Goal: Information Seeking & Learning: Check status

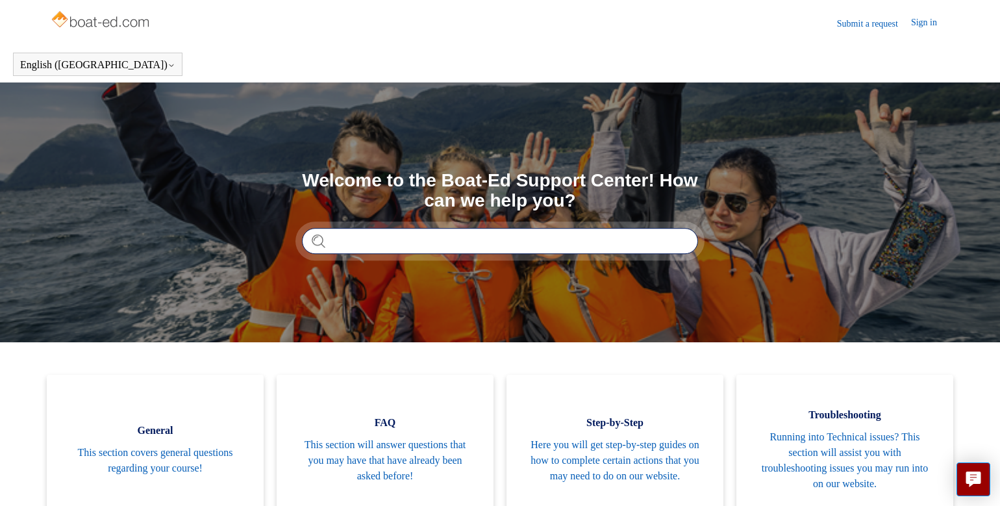
click at [456, 250] on input "Search" at bounding box center [500, 241] width 396 height 26
type input "*"
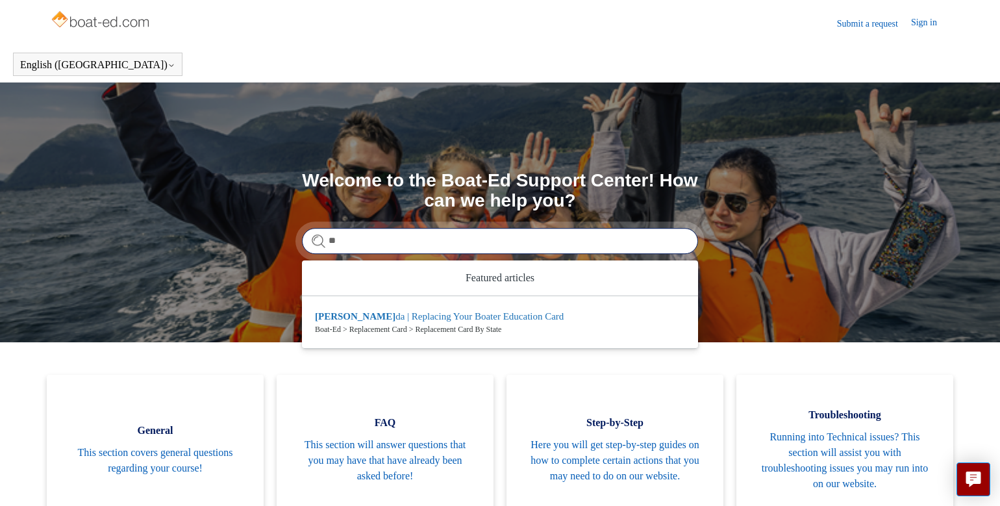
type input "*"
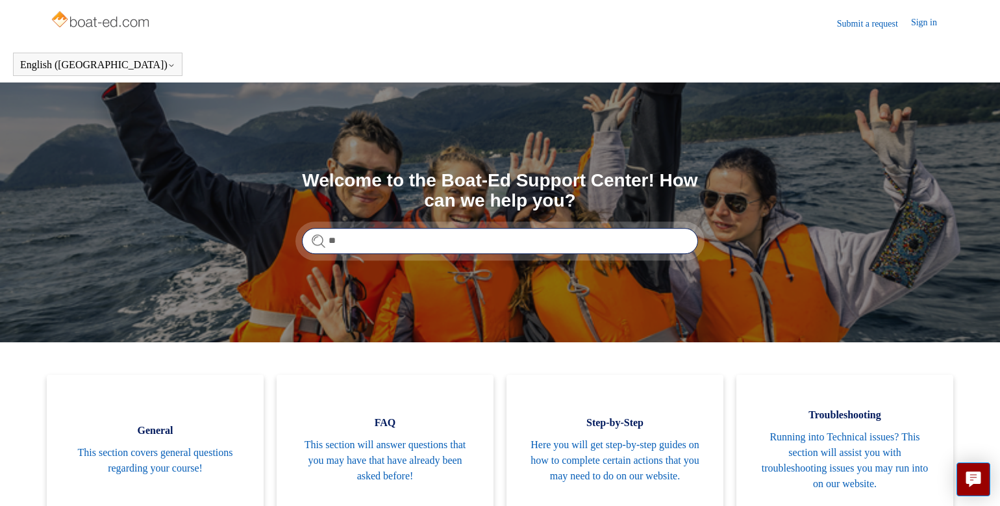
type input "*"
type input "****"
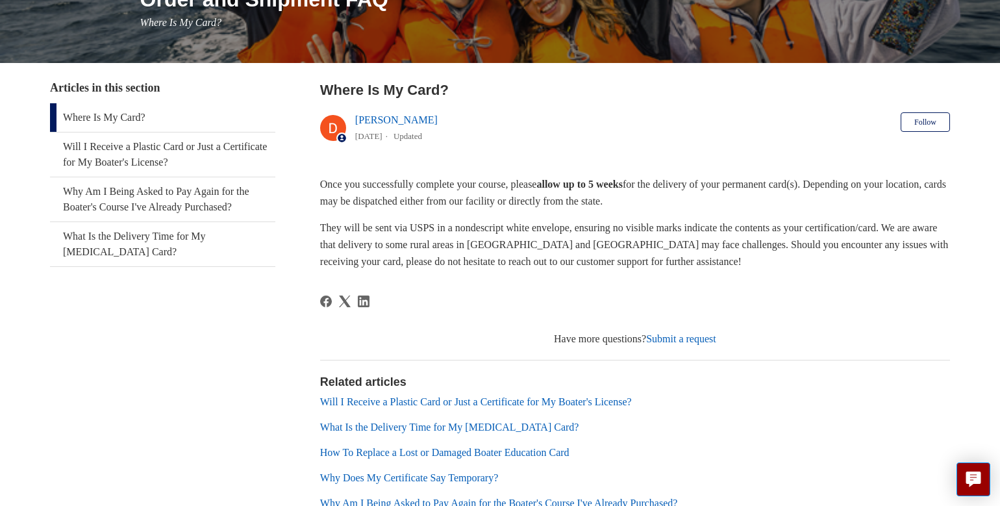
scroll to position [185, 0]
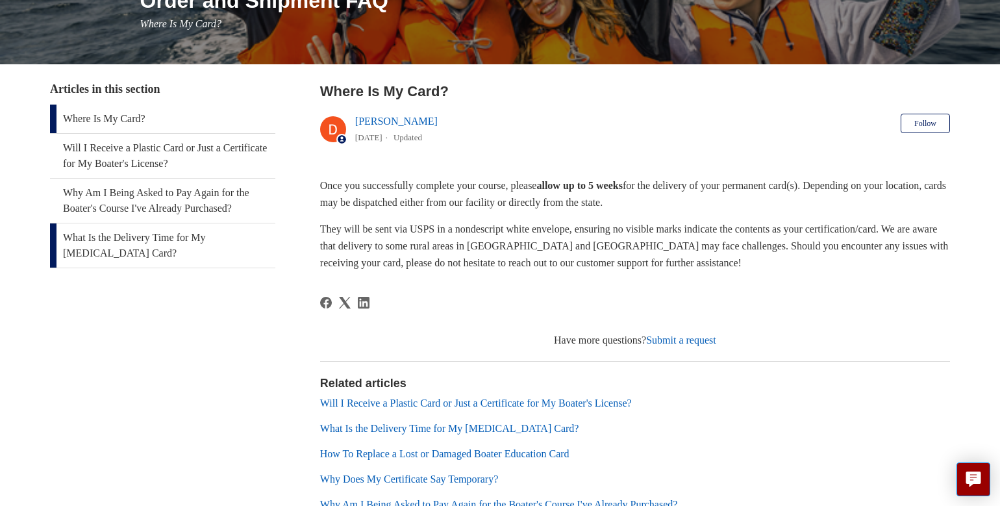
click at [162, 245] on link "What Is the Delivery Time for My Boating Card?" at bounding box center [162, 245] width 225 height 44
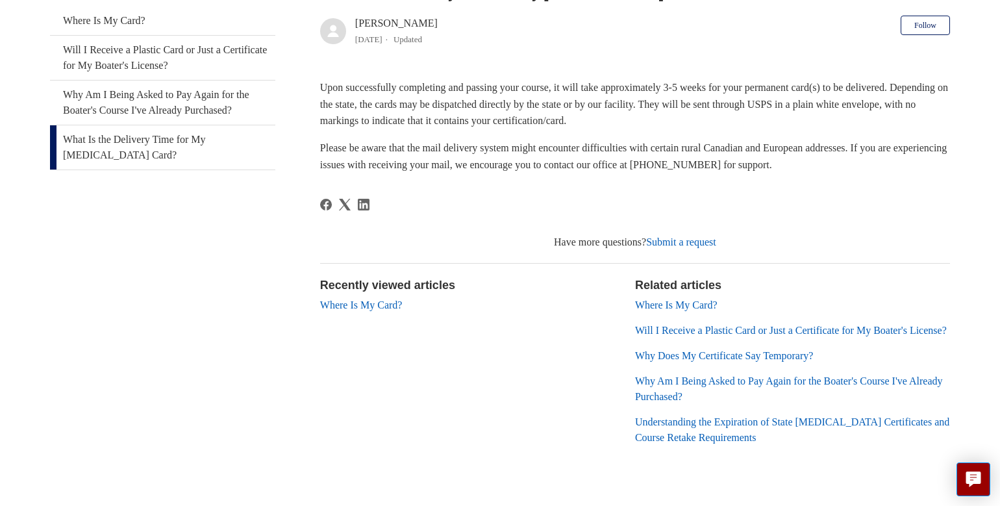
scroll to position [293, 0]
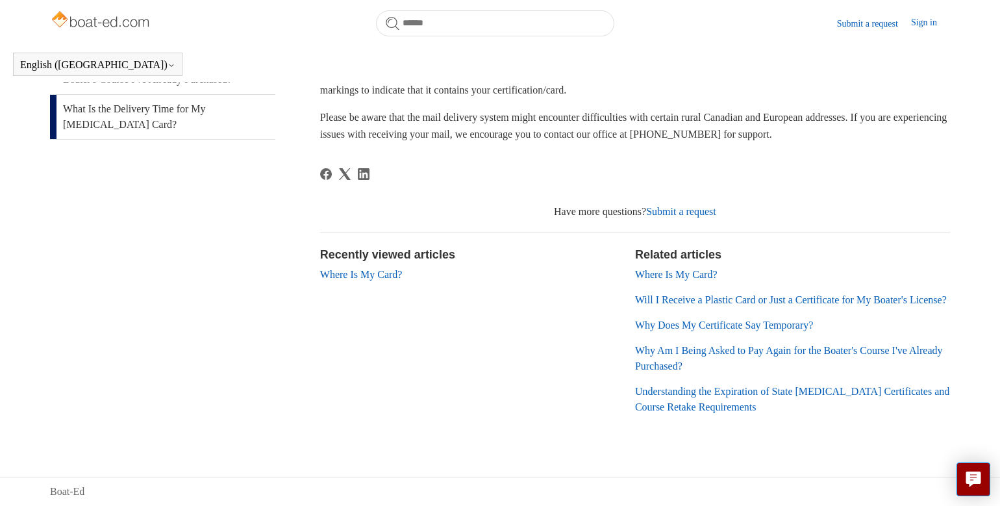
click at [662, 294] on link "Will I Receive a Plastic Card or Just a Certificate for My Boater's License?" at bounding box center [791, 299] width 312 height 11
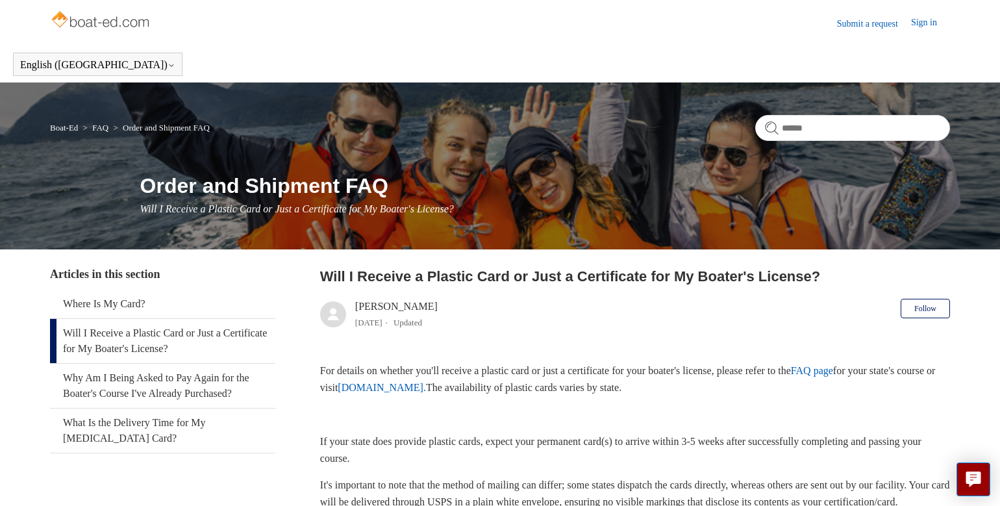
click at [932, 25] on link "Sign in" at bounding box center [930, 24] width 39 height 16
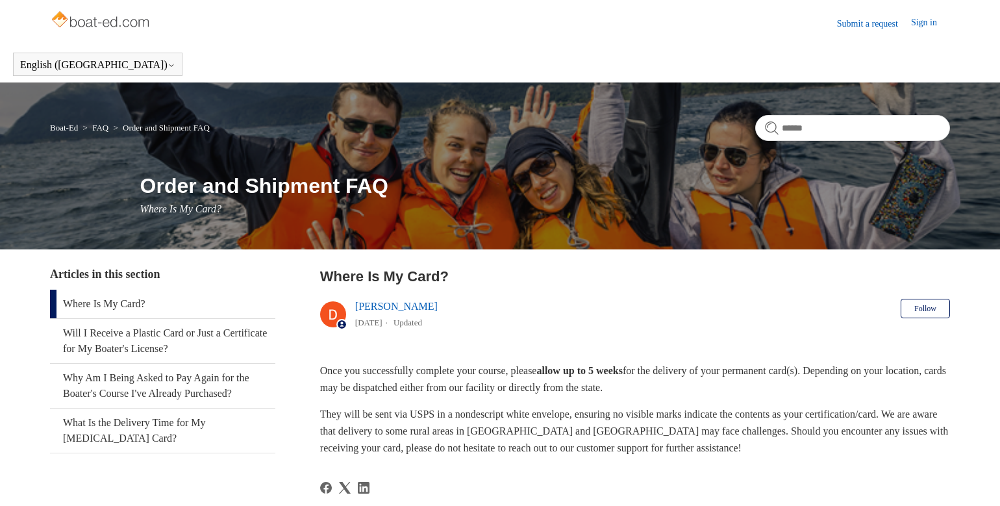
scroll to position [185, 0]
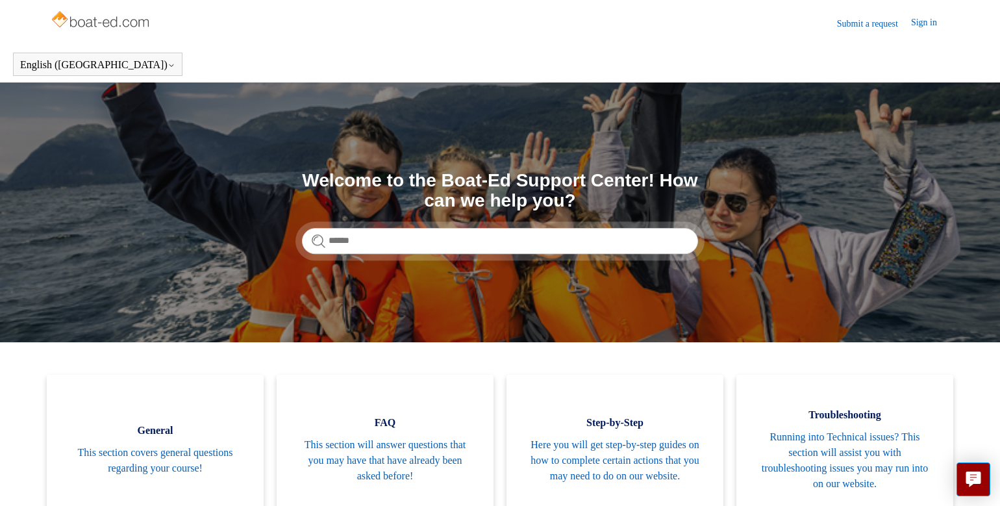
click at [881, 21] on link "Submit a request" at bounding box center [874, 24] width 74 height 14
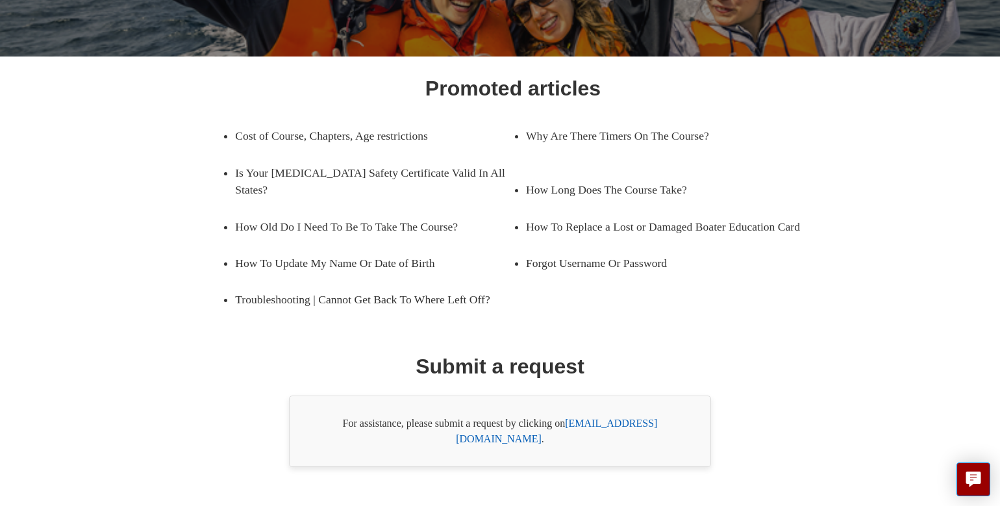
scroll to position [160, 0]
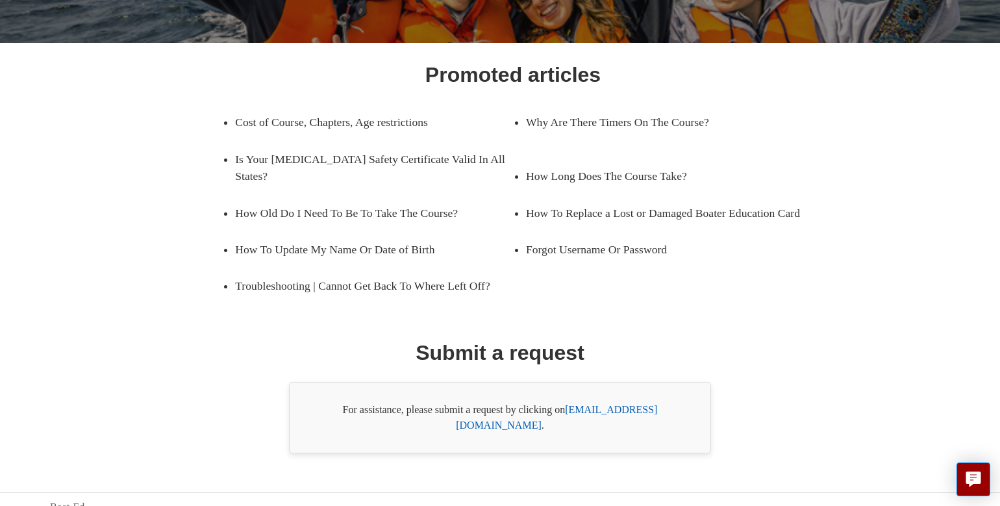
click at [610, 411] on link "[EMAIL_ADDRESS][DOMAIN_NAME]" at bounding box center [556, 417] width 201 height 27
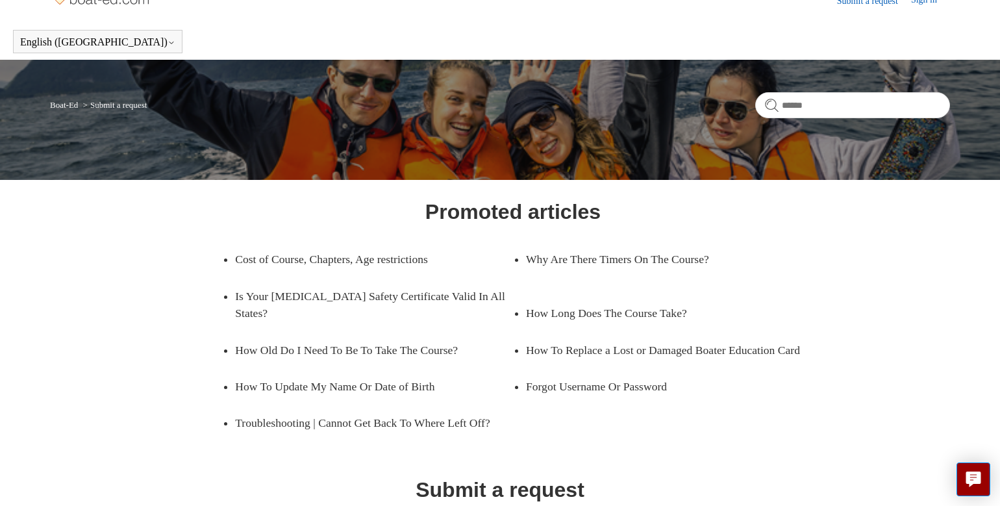
scroll to position [0, 0]
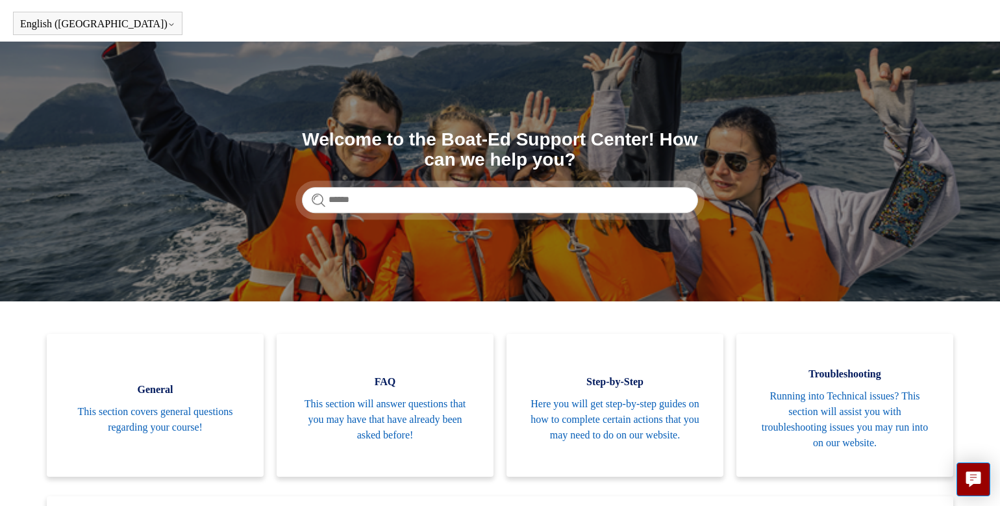
scroll to position [36, 0]
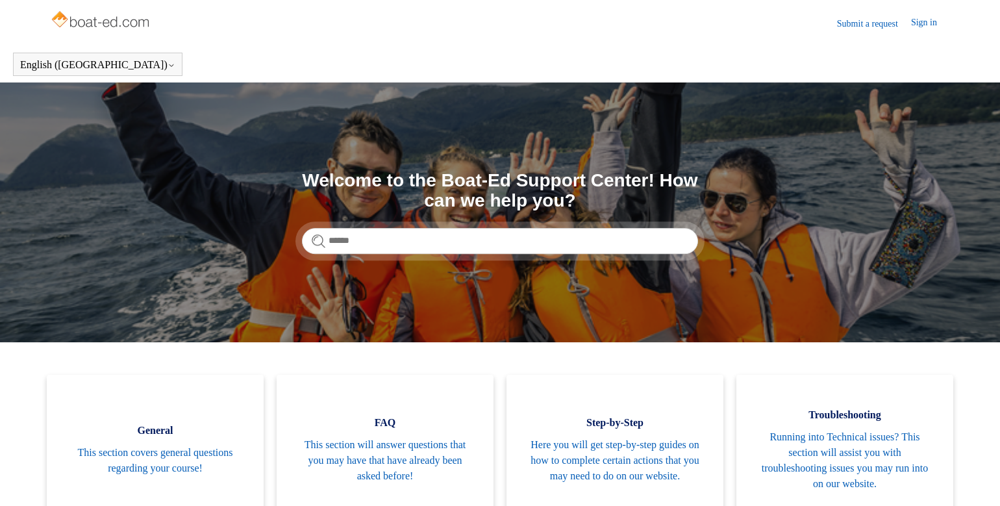
scroll to position [36, 0]
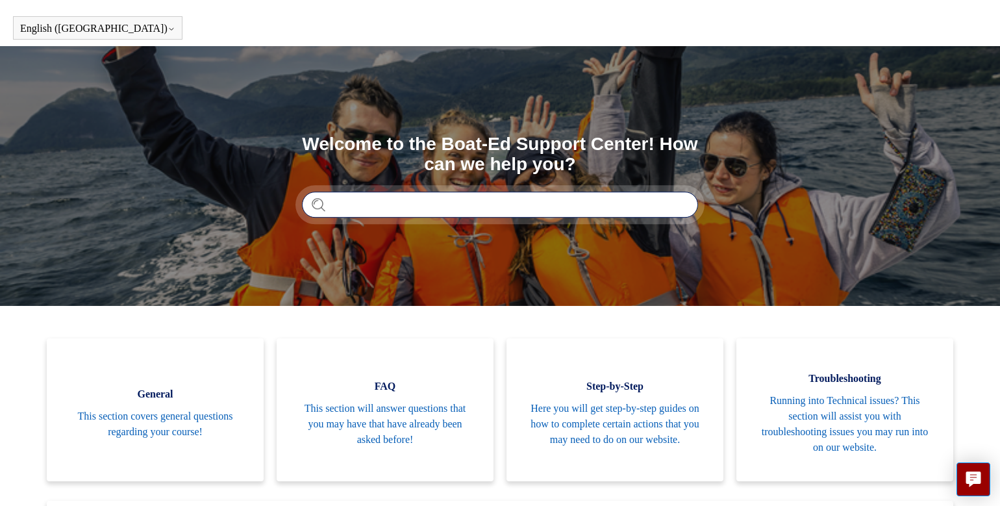
click at [407, 203] on input "Search" at bounding box center [500, 205] width 396 height 26
type input "****"
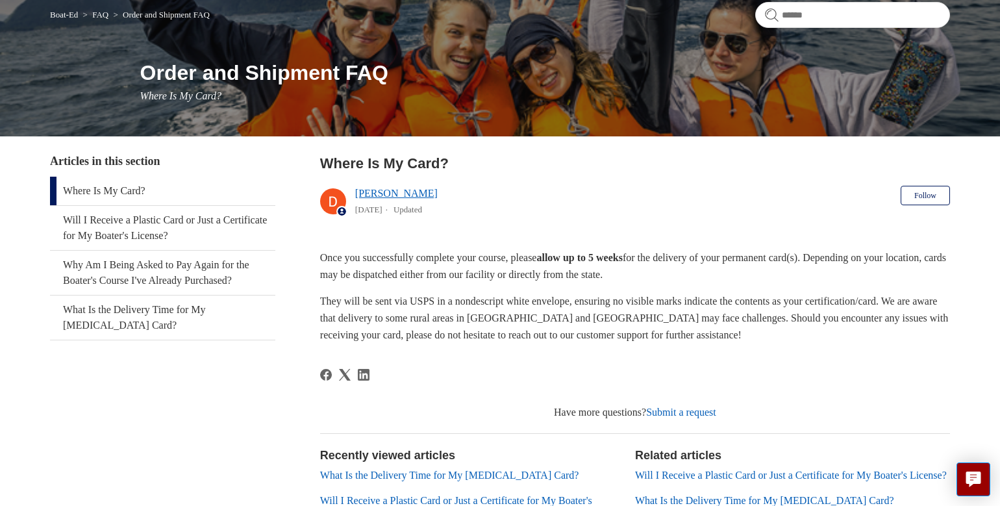
scroll to position [146, 0]
